Goal: Information Seeking & Learning: Learn about a topic

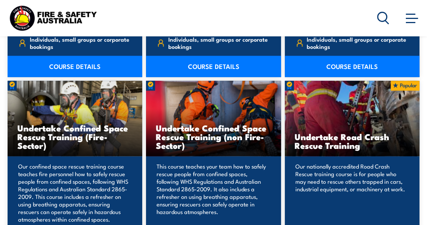
scroll to position [684, 0]
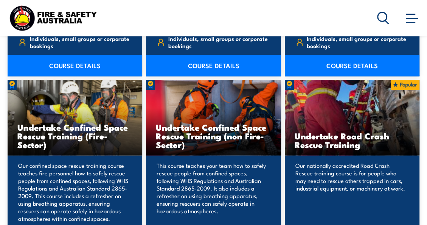
click at [382, 15] on icon at bounding box center [383, 18] width 12 height 12
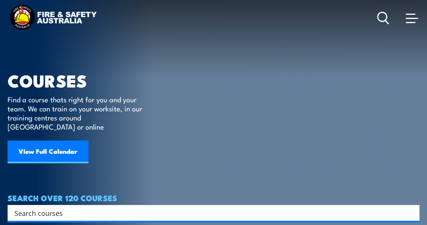
click at [87, 207] on input "Search input" at bounding box center [208, 212] width 388 height 11
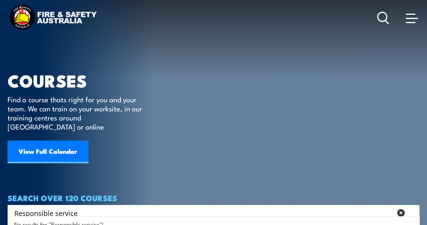
type input "Responsible service"
